Goal: Communication & Community: Answer question/provide support

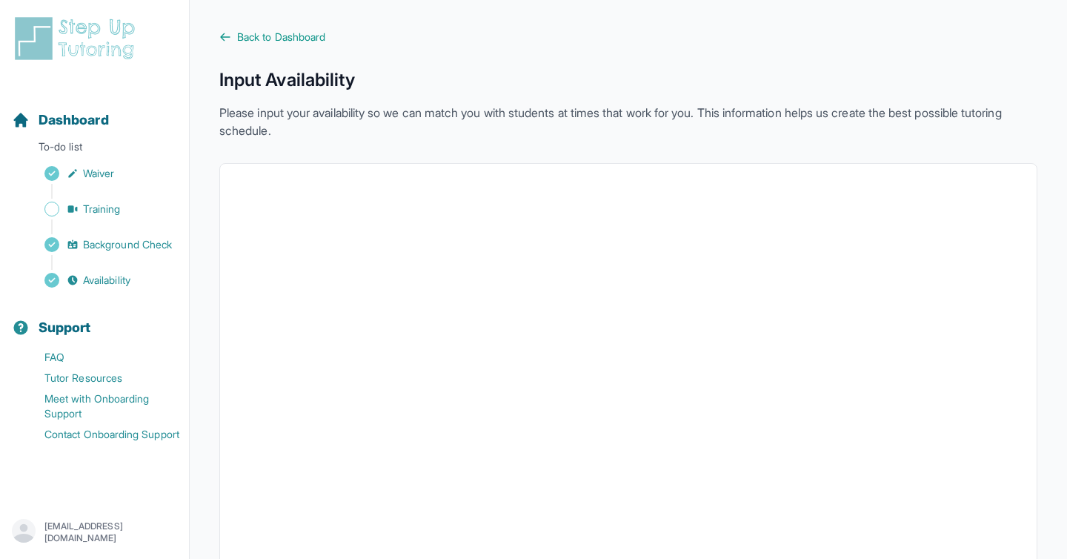
scroll to position [302, 0]
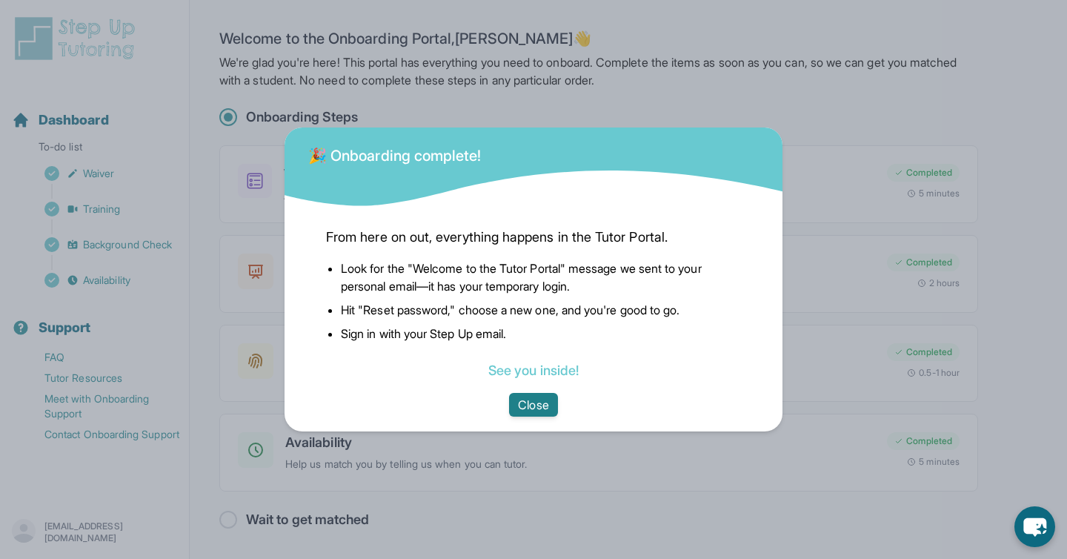
click at [521, 411] on button "Close" at bounding box center [533, 405] width 48 height 24
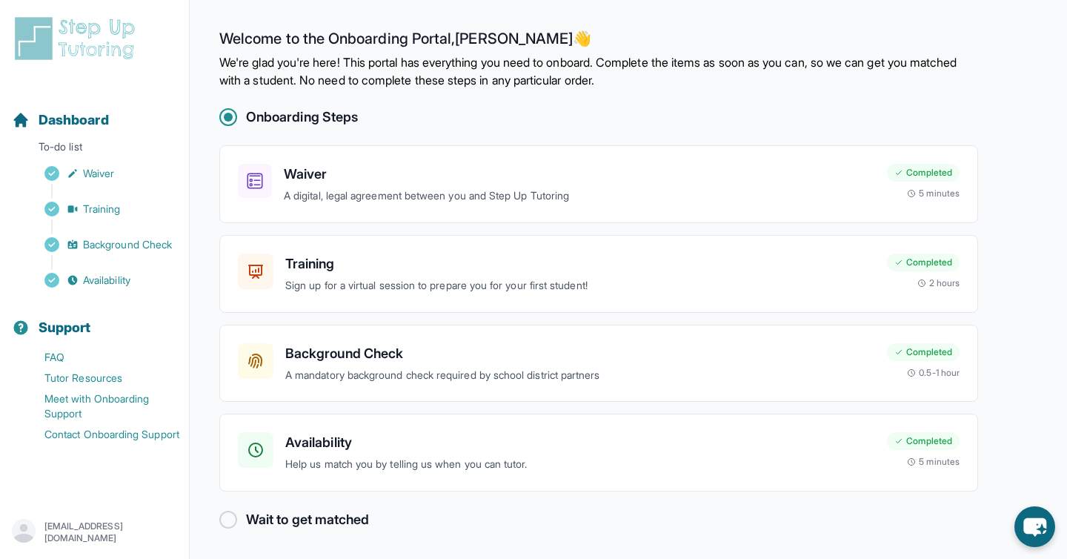
click at [96, 30] on img at bounding box center [78, 38] width 132 height 47
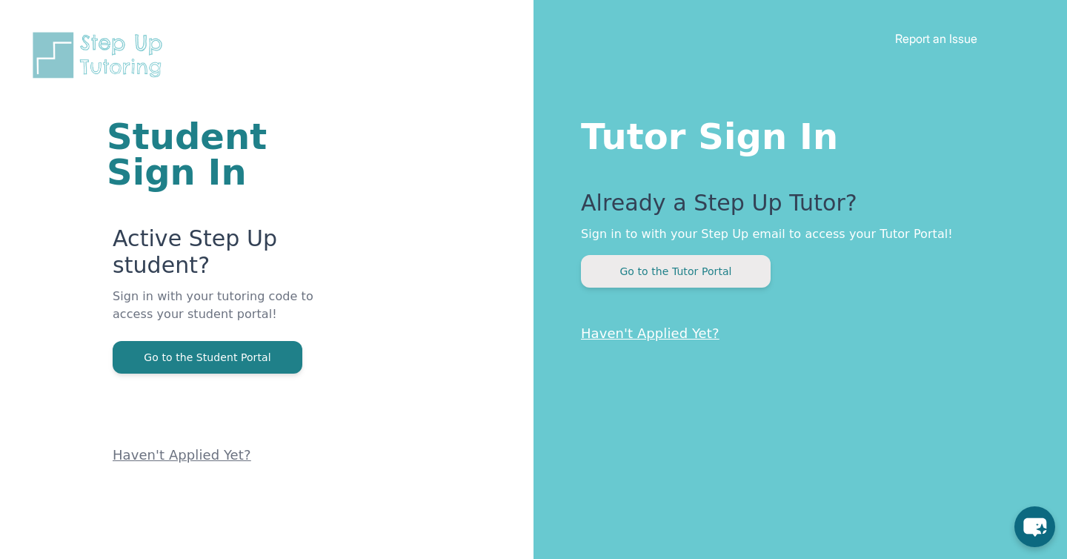
click at [645, 266] on button "Go to the Tutor Portal" at bounding box center [676, 271] width 190 height 33
click at [632, 266] on button "Go to the Tutor Portal" at bounding box center [676, 271] width 190 height 33
click at [632, 276] on button "Go to the Tutor Portal" at bounding box center [676, 271] width 190 height 33
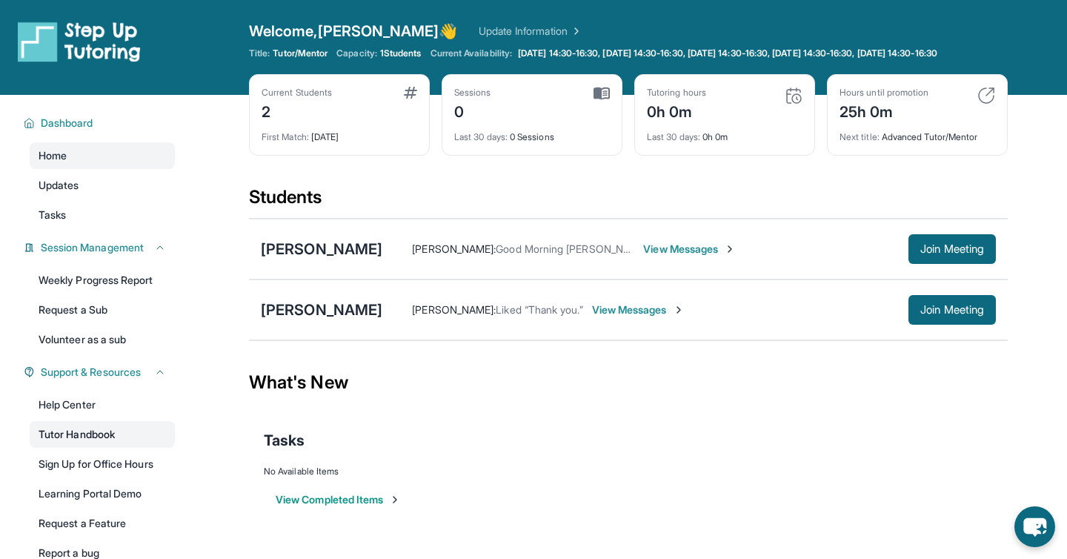
click at [83, 442] on link "Tutor Handbook" at bounding box center [102, 434] width 145 height 27
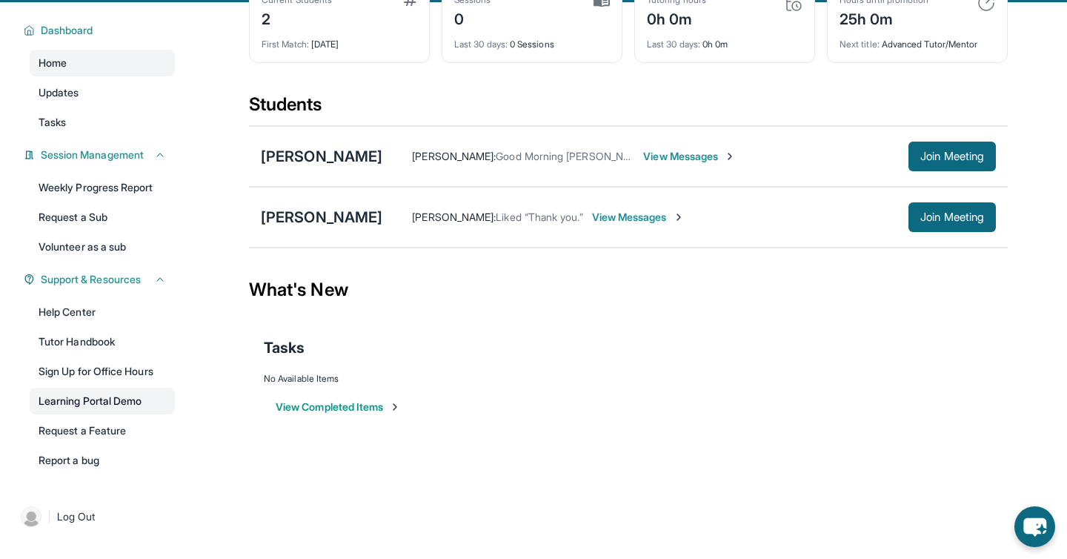
scroll to position [107, 0]
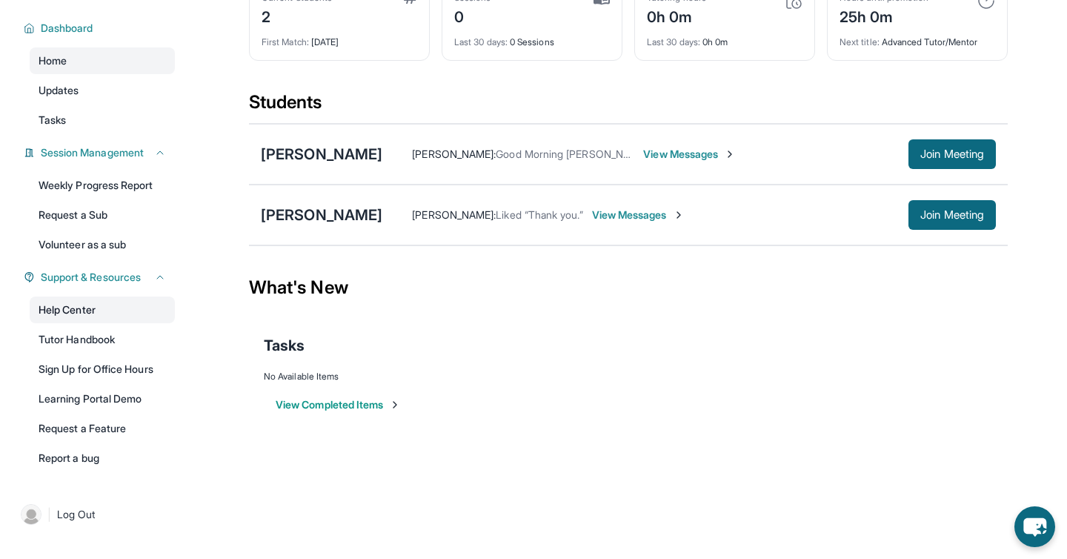
click at [67, 308] on link "Help Center" at bounding box center [102, 309] width 145 height 27
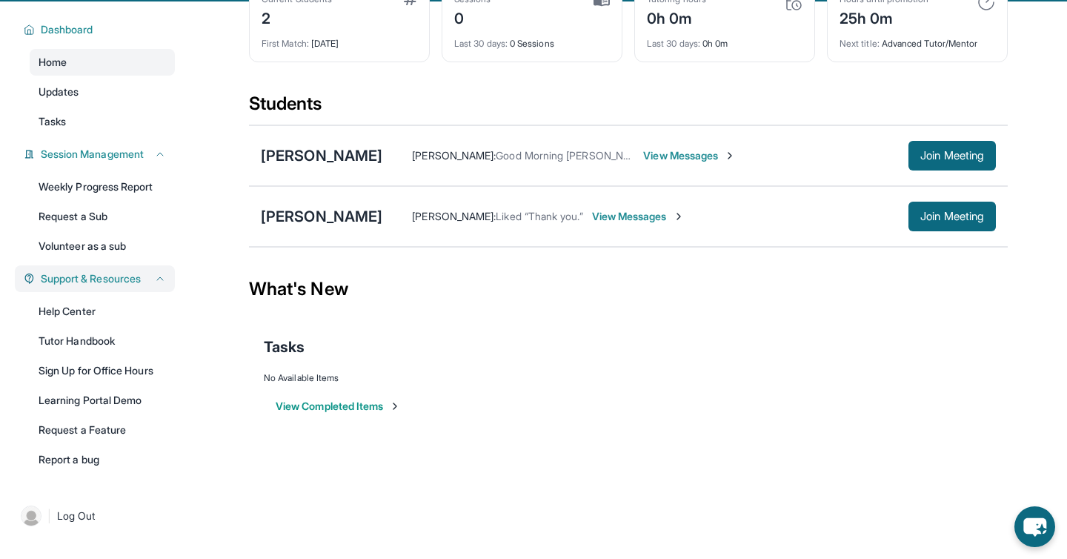
scroll to position [103, 0]
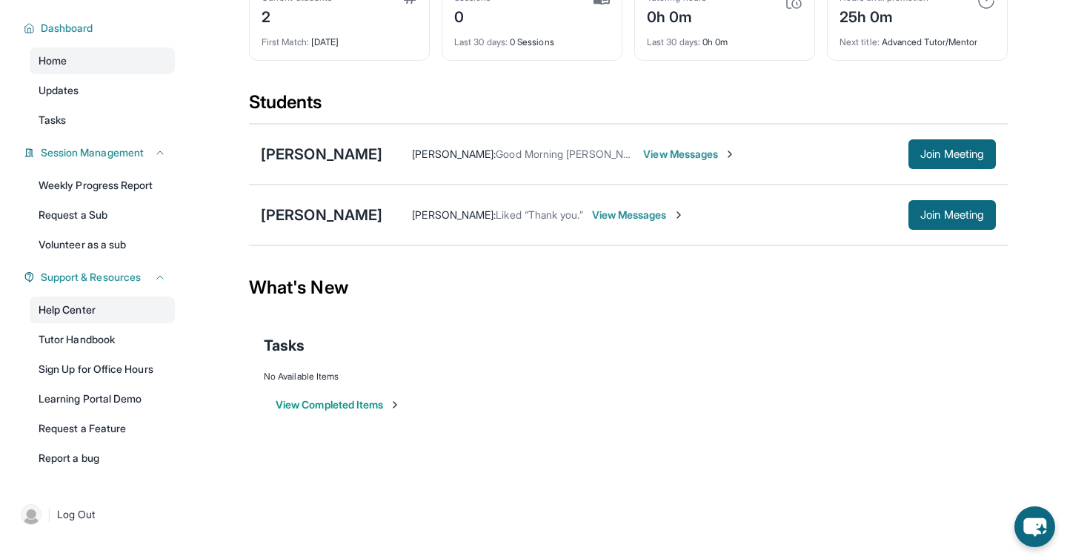
click at [69, 317] on link "Help Center" at bounding box center [102, 309] width 145 height 27
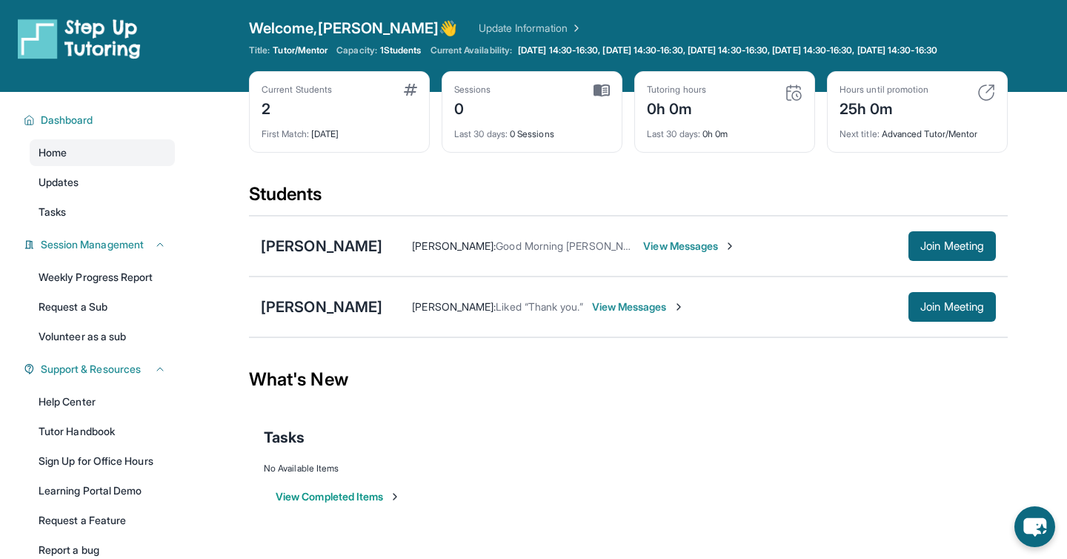
scroll to position [0, 0]
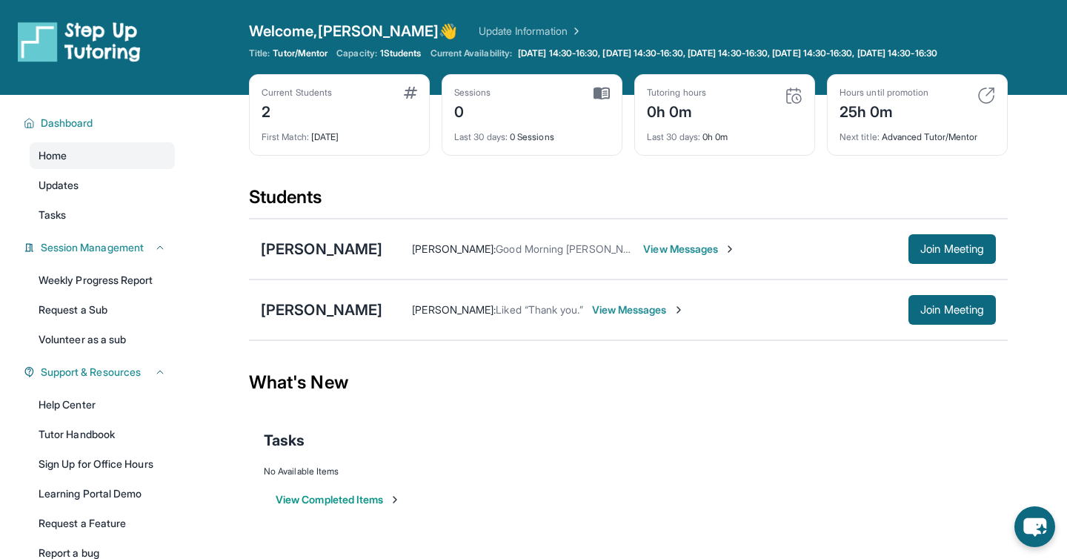
click at [601, 317] on span "View Messages" at bounding box center [638, 309] width 93 height 15
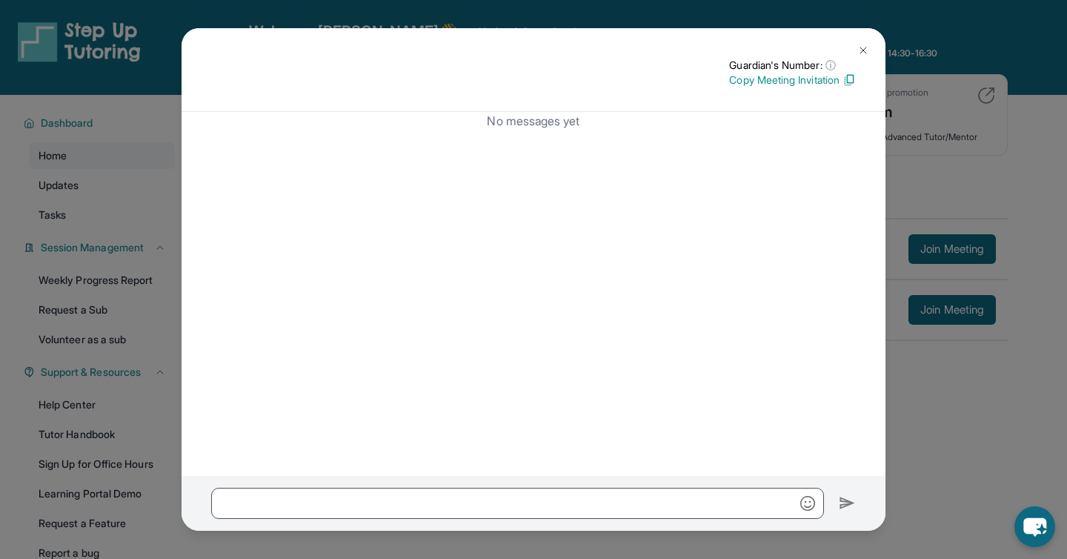
click at [867, 56] on button at bounding box center [864, 51] width 30 height 30
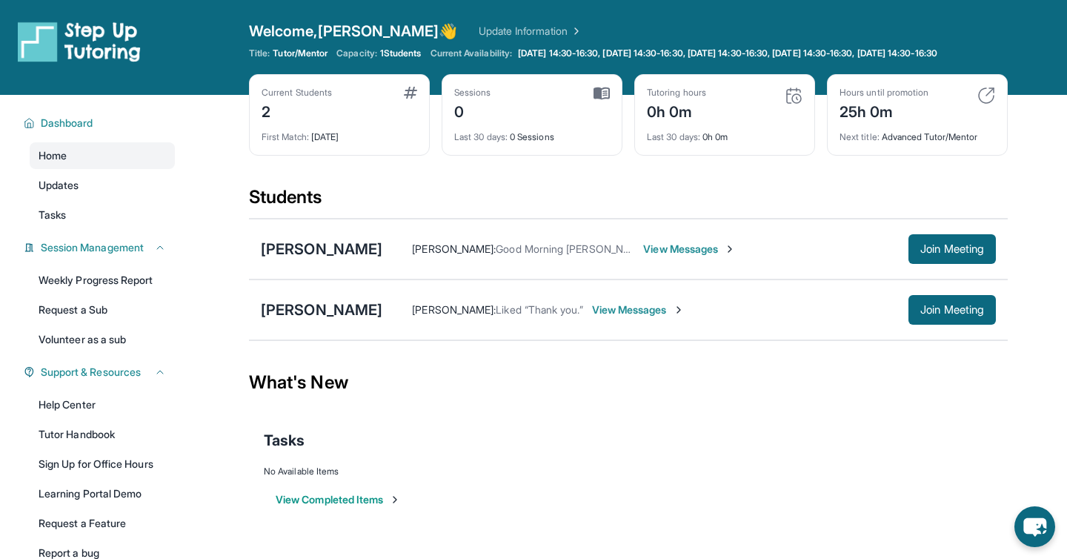
click at [592, 317] on span "View Messages" at bounding box center [638, 309] width 93 height 15
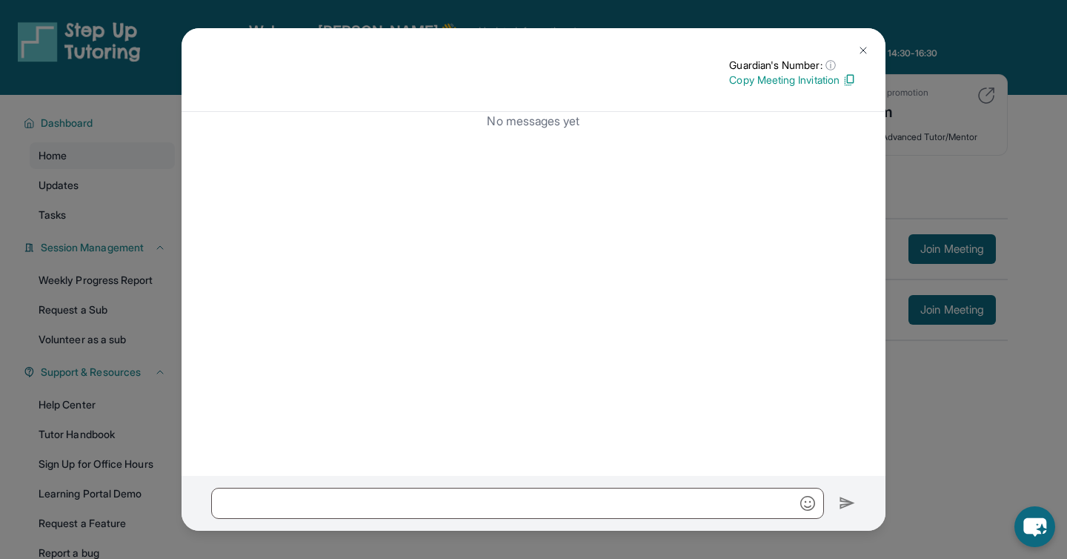
click at [862, 50] on img at bounding box center [863, 50] width 12 height 12
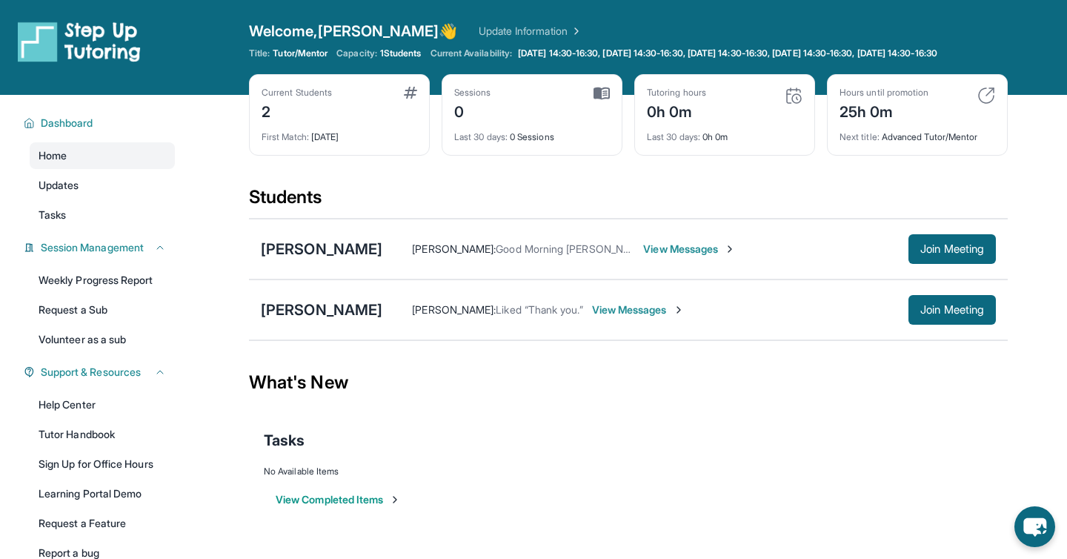
click at [654, 256] on span "View Messages" at bounding box center [689, 249] width 93 height 15
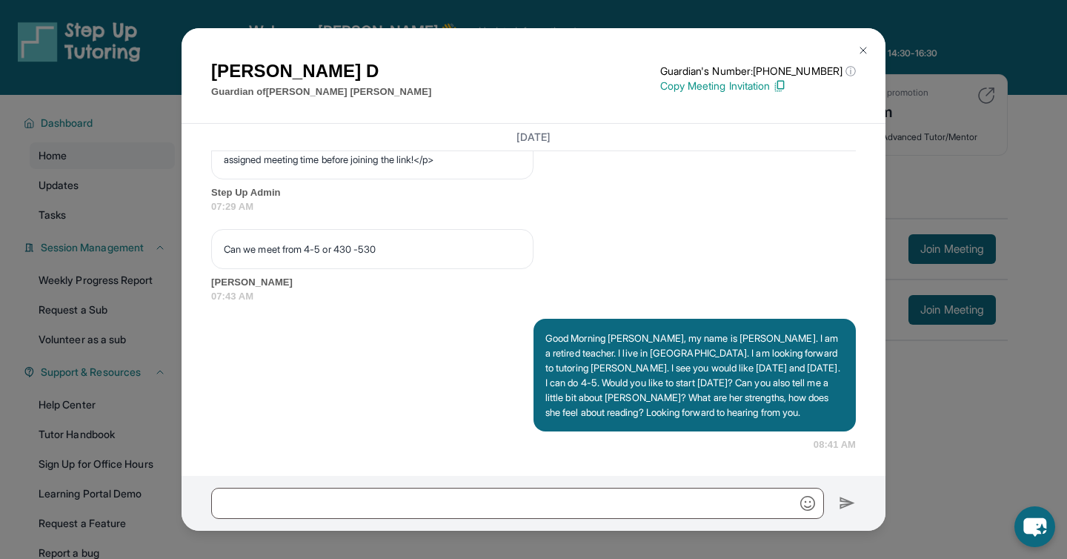
scroll to position [1021, 0]
click at [863, 50] on img at bounding box center [863, 50] width 12 height 12
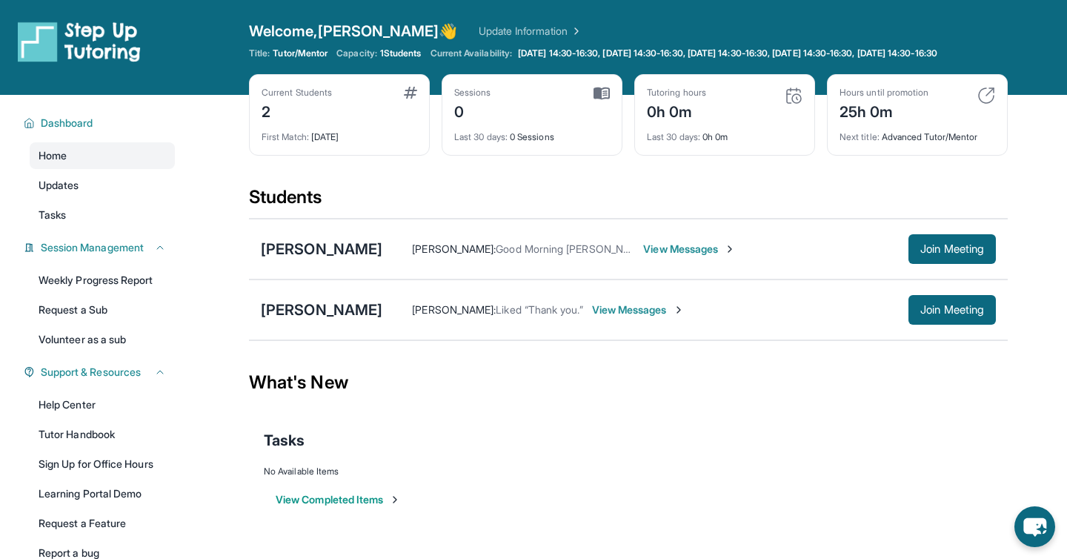
click at [602, 316] on span "View Messages" at bounding box center [638, 309] width 93 height 15
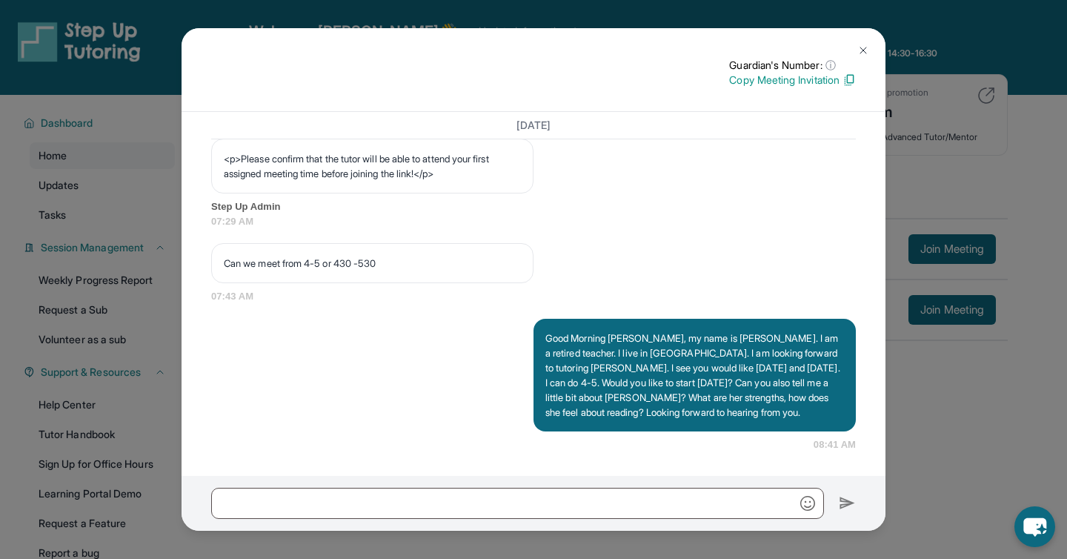
scroll to position [995, 0]
click at [867, 49] on img at bounding box center [863, 50] width 12 height 12
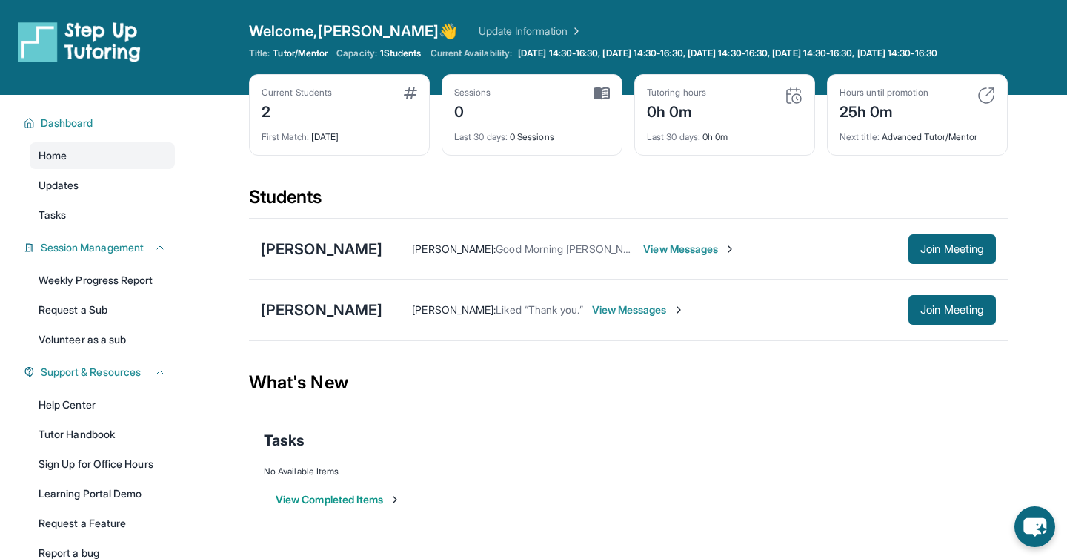
click at [617, 317] on span "View Messages" at bounding box center [638, 309] width 93 height 15
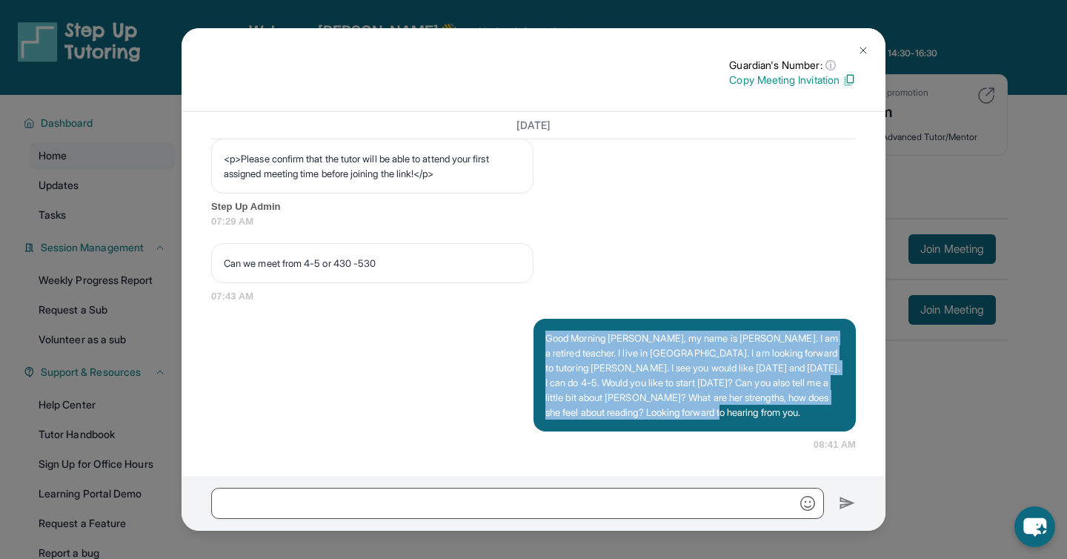
drag, startPoint x: 788, startPoint y: 414, endPoint x: 515, endPoint y: 336, distance: 283.6
click at [515, 336] on div "Good Morning [PERSON_NAME], my name is [PERSON_NAME]. I am a retired teacher. I…" at bounding box center [533, 385] width 645 height 133
click at [860, 50] on img at bounding box center [863, 50] width 12 height 12
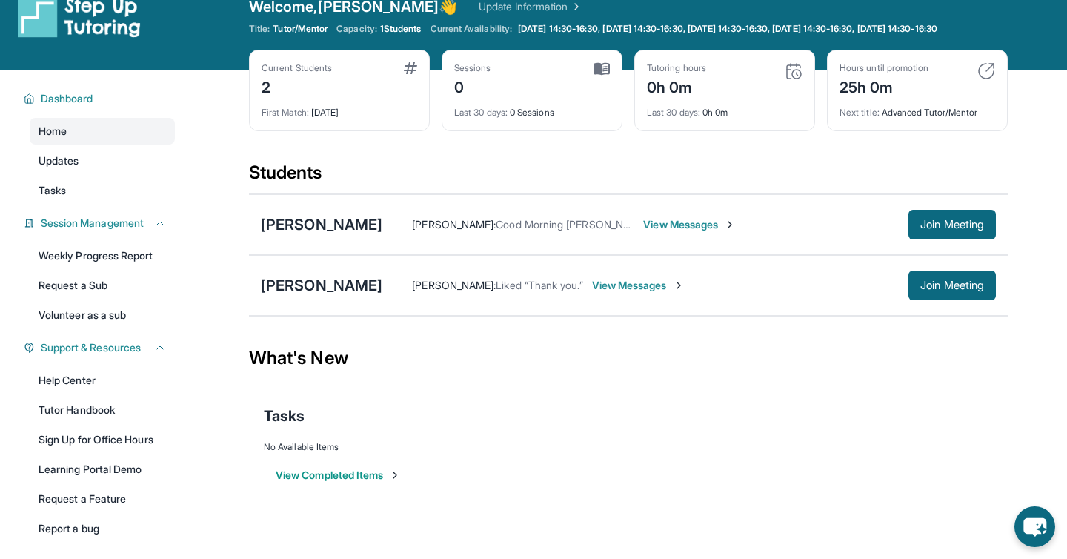
scroll to position [39, 0]
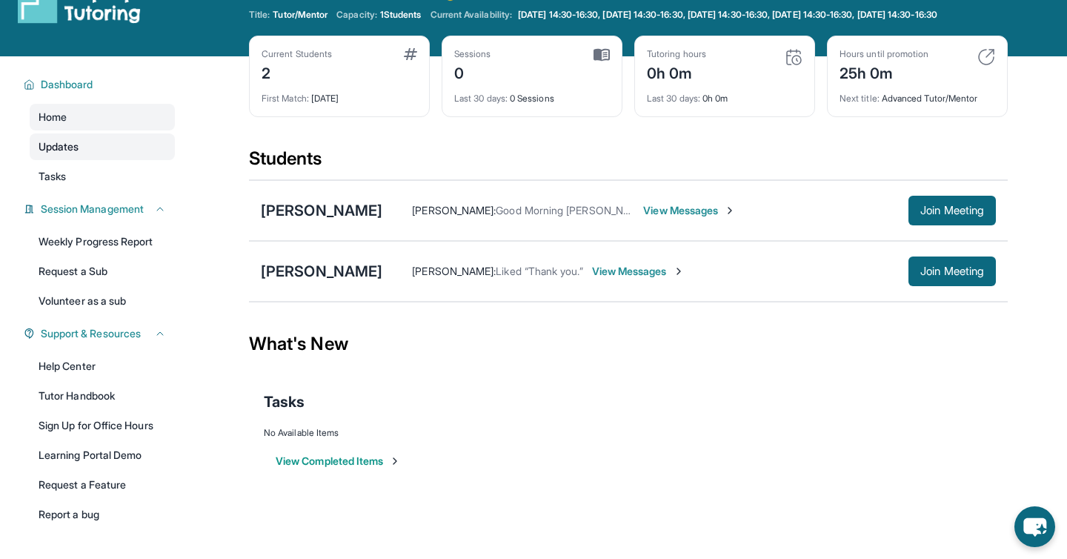
click at [64, 153] on span "Updates" at bounding box center [59, 146] width 41 height 15
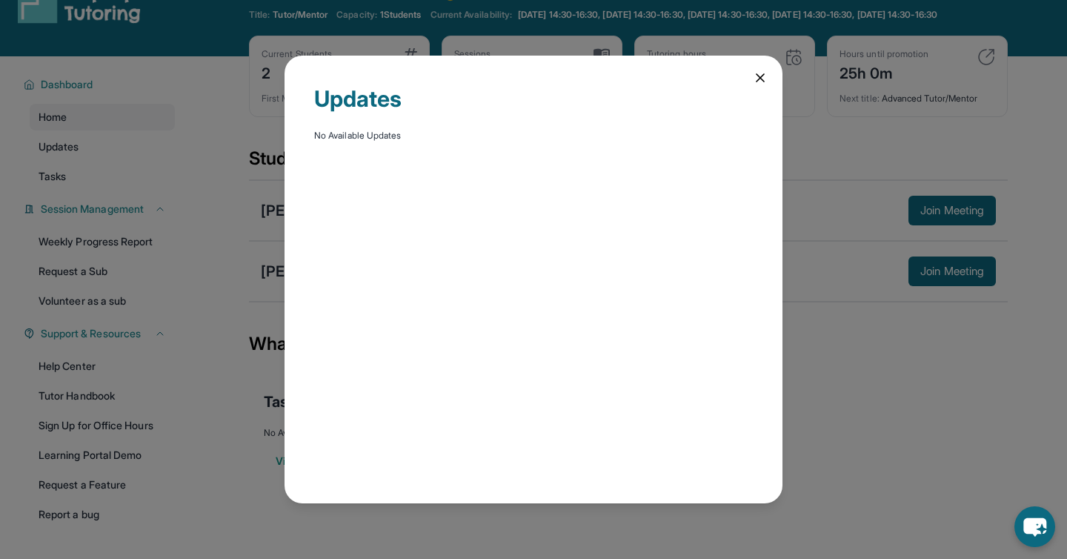
click at [757, 82] on icon at bounding box center [760, 77] width 15 height 15
